Goal: Browse casually

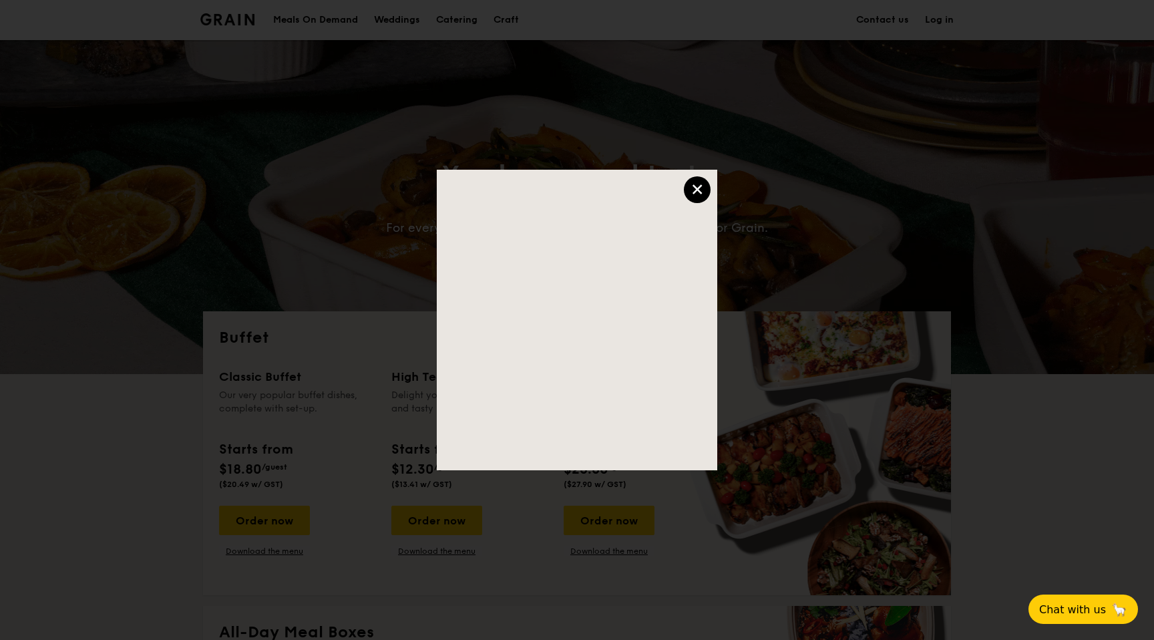
click at [697, 192] on div "×" at bounding box center [697, 189] width 27 height 27
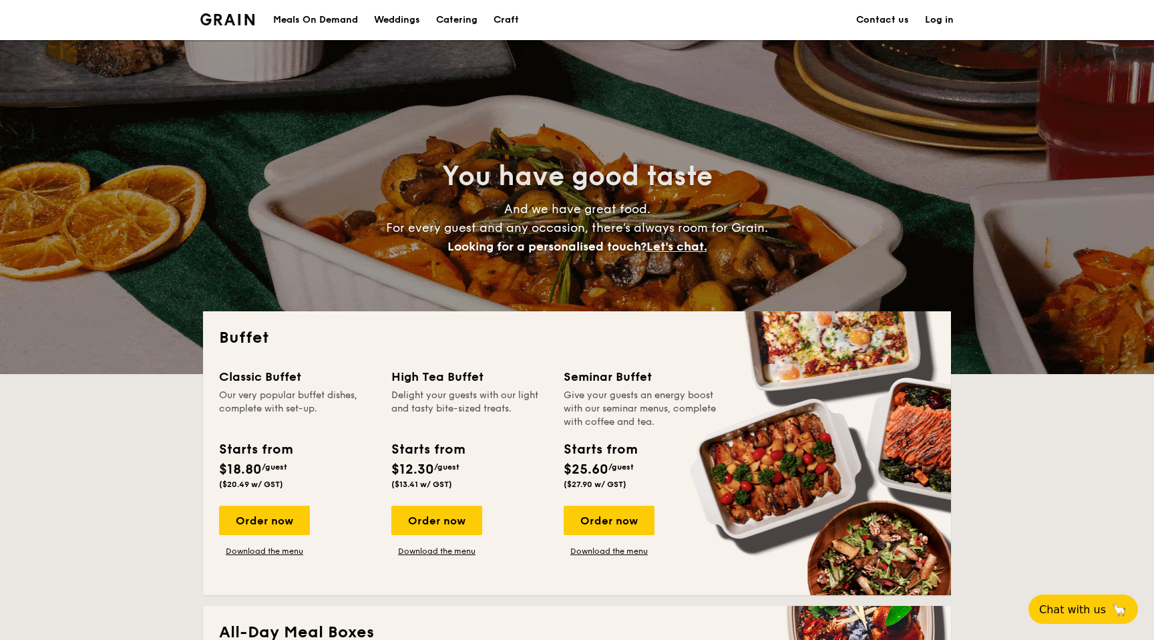
click at [226, 19] on img at bounding box center [227, 19] width 54 height 12
